Goal: Check status

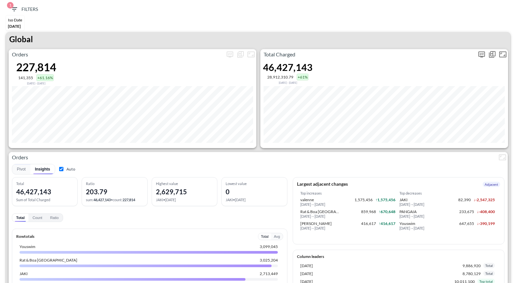
click at [481, 55] on icon "more" at bounding box center [482, 55] width 8 height 8
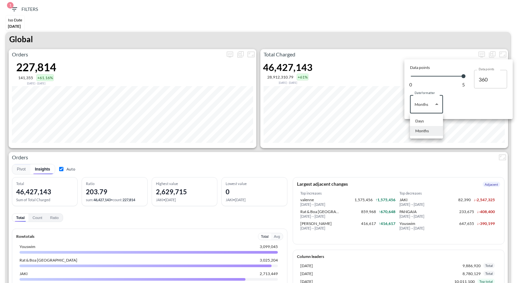
click at [430, 108] on body "BI.P.EYE, Interactive Analytics Dashboards 1 Filters Iso Date [DATE] Global Ord…" at bounding box center [259, 141] width 518 height 283
click at [425, 124] on li "Days" at bounding box center [426, 121] width 33 height 10
type input "Days"
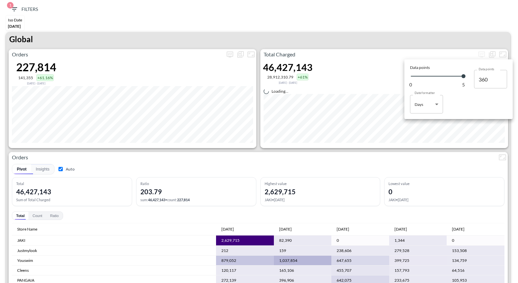
click at [399, 20] on div at bounding box center [259, 141] width 518 height 283
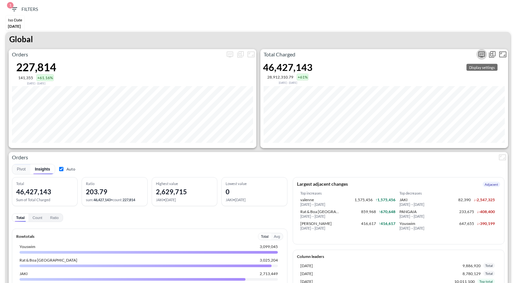
click at [481, 53] on icon "more" at bounding box center [482, 55] width 8 height 8
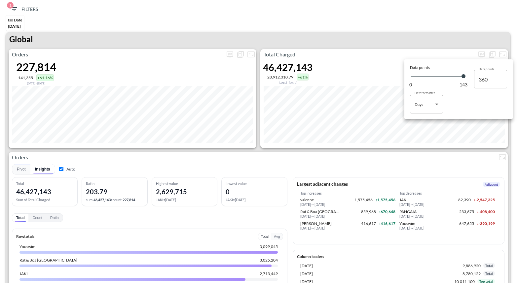
click at [430, 104] on body "BI.P.EYE, Interactive Analytics Dashboards 1 Filters Iso Date [DATE] Global Ord…" at bounding box center [259, 141] width 518 height 283
click at [428, 131] on div "Months" at bounding box center [422, 131] width 14 height 6
type input "Months"
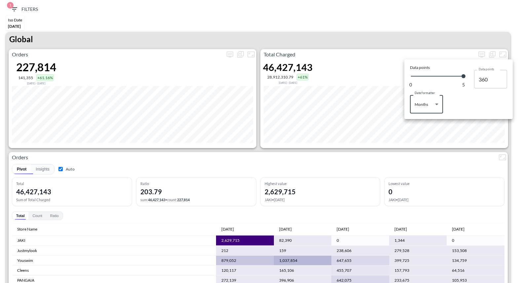
click at [366, 147] on div at bounding box center [259, 141] width 518 height 283
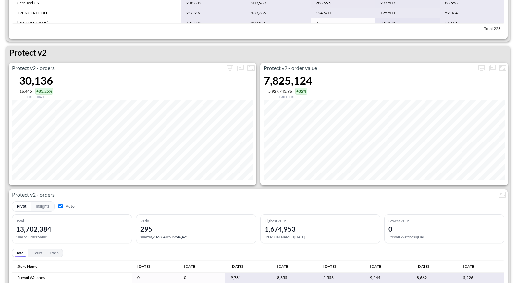
scroll to position [1356, 0]
